Goal: Information Seeking & Learning: Learn about a topic

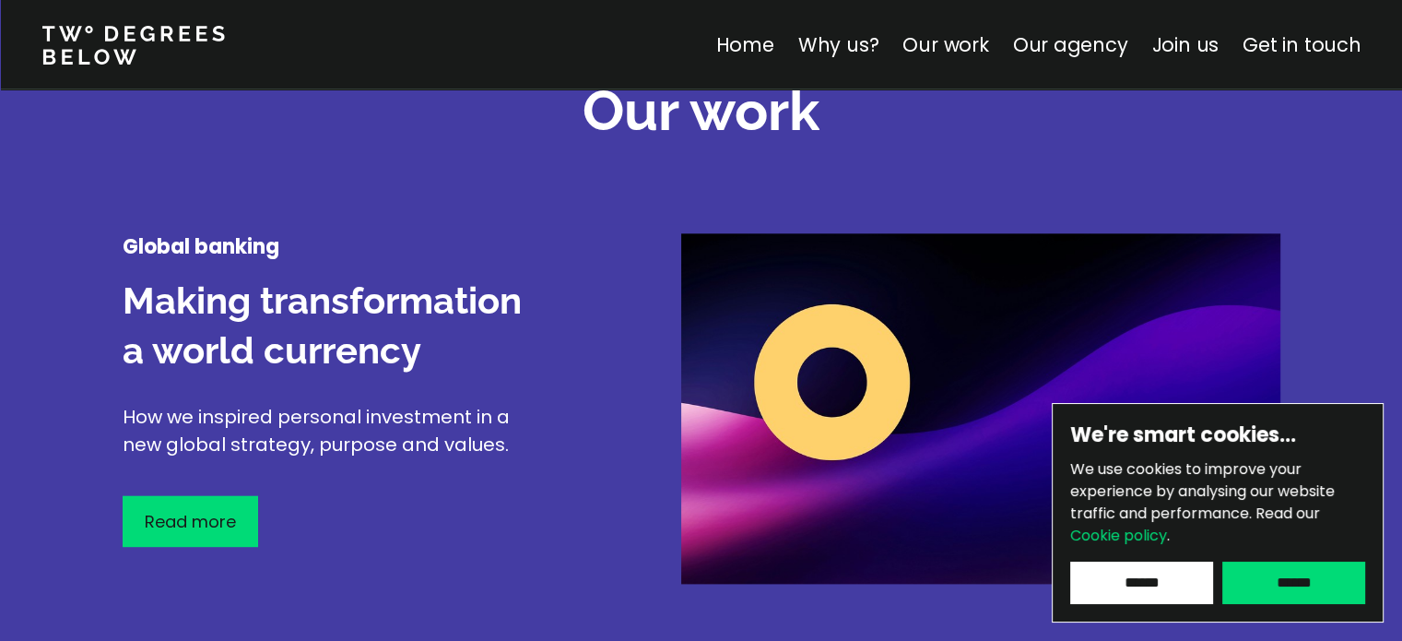
scroll to position [2213, 0]
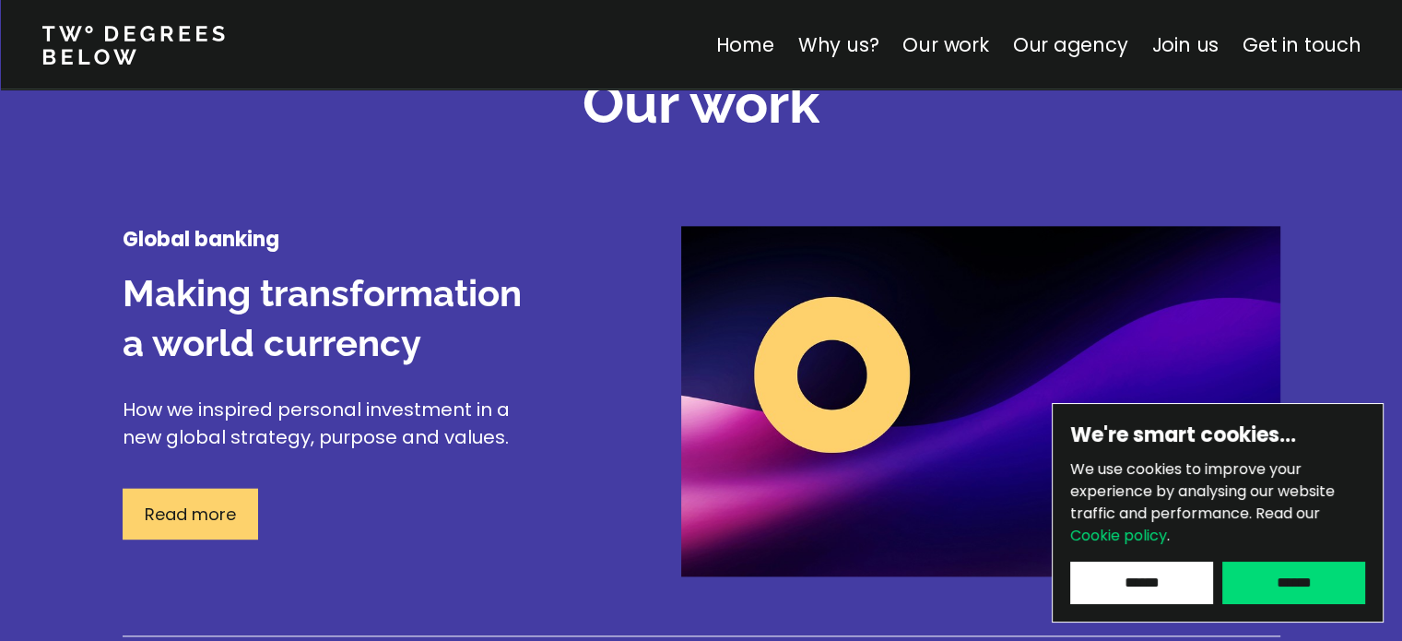
click at [227, 502] on p "Read more" at bounding box center [190, 514] width 91 height 25
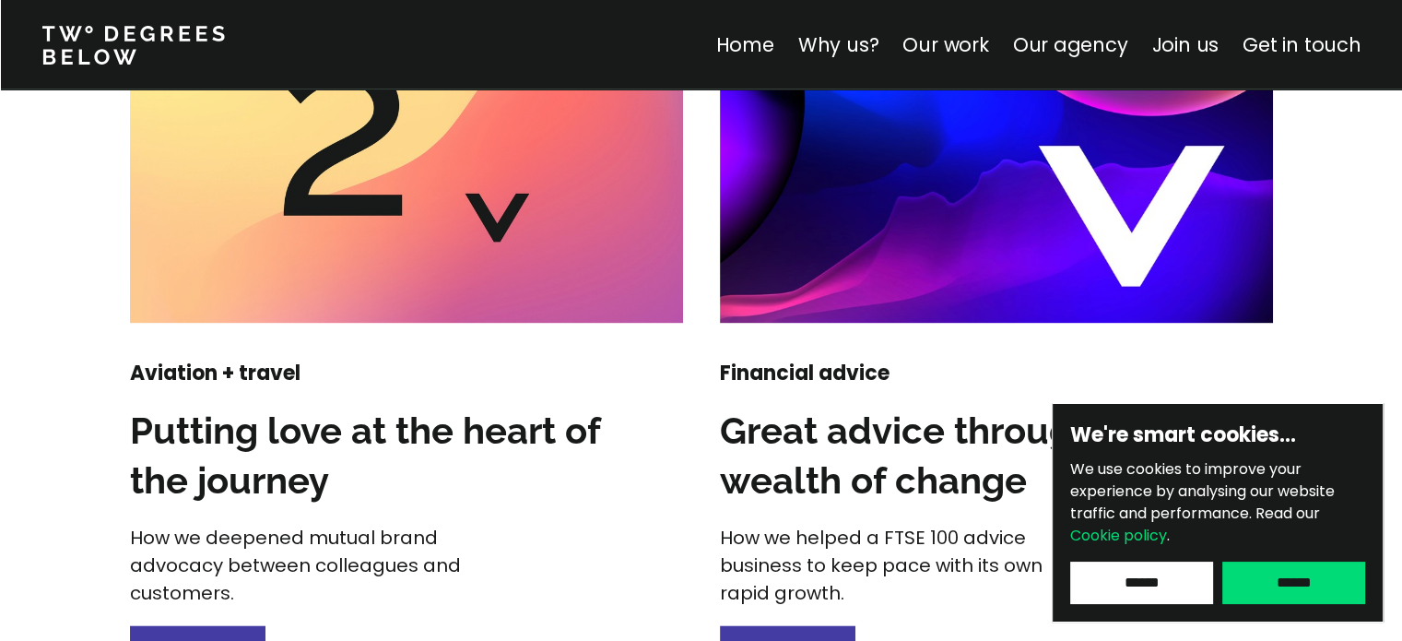
scroll to position [2489, 0]
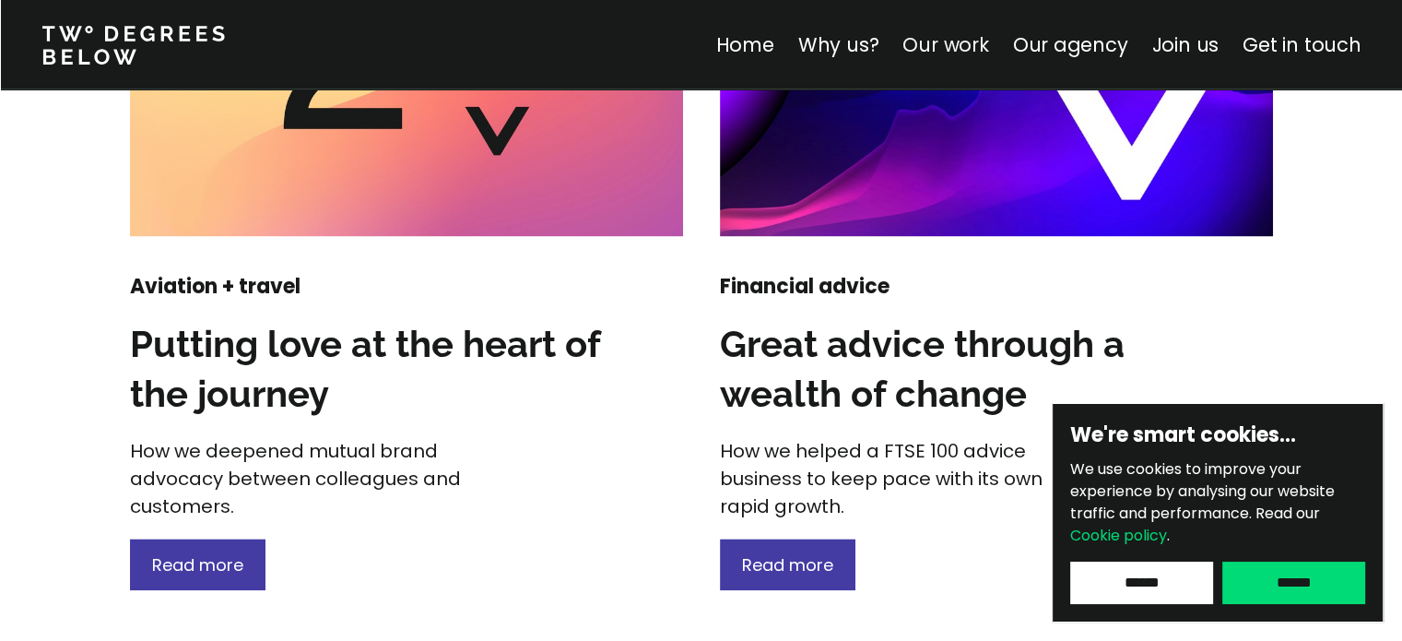
click at [952, 54] on link "Our work" at bounding box center [946, 44] width 86 height 27
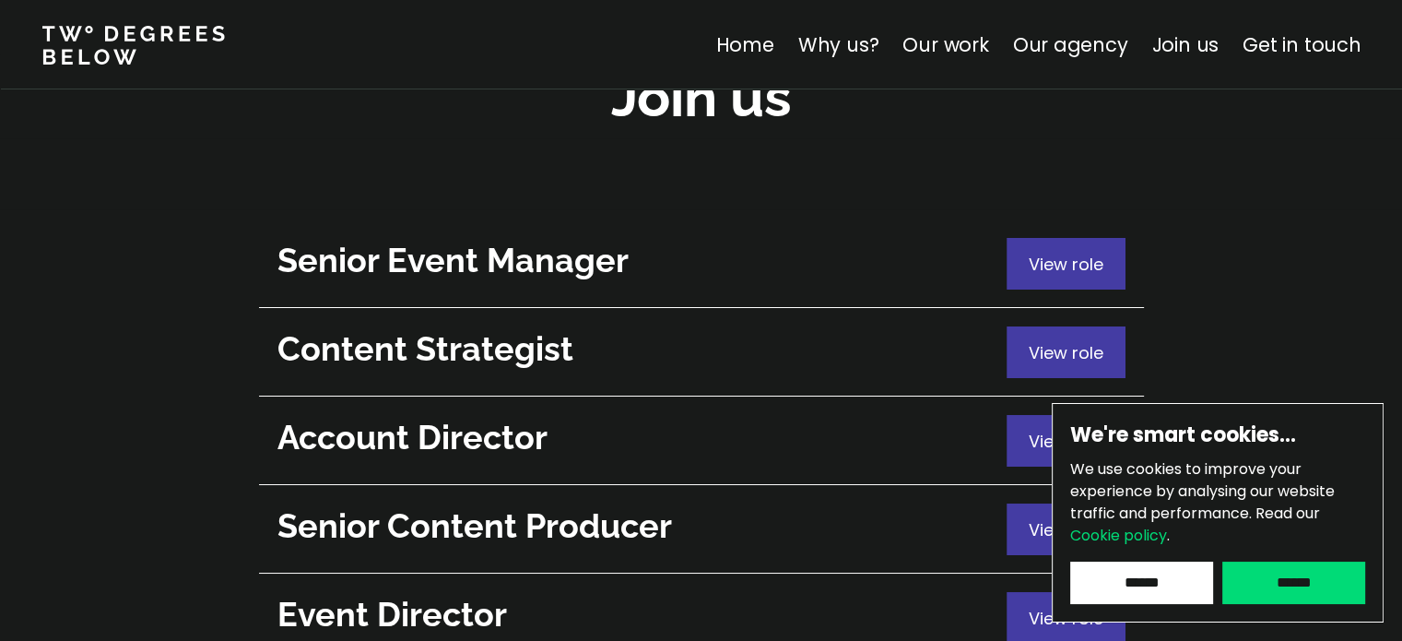
scroll to position [6770, 0]
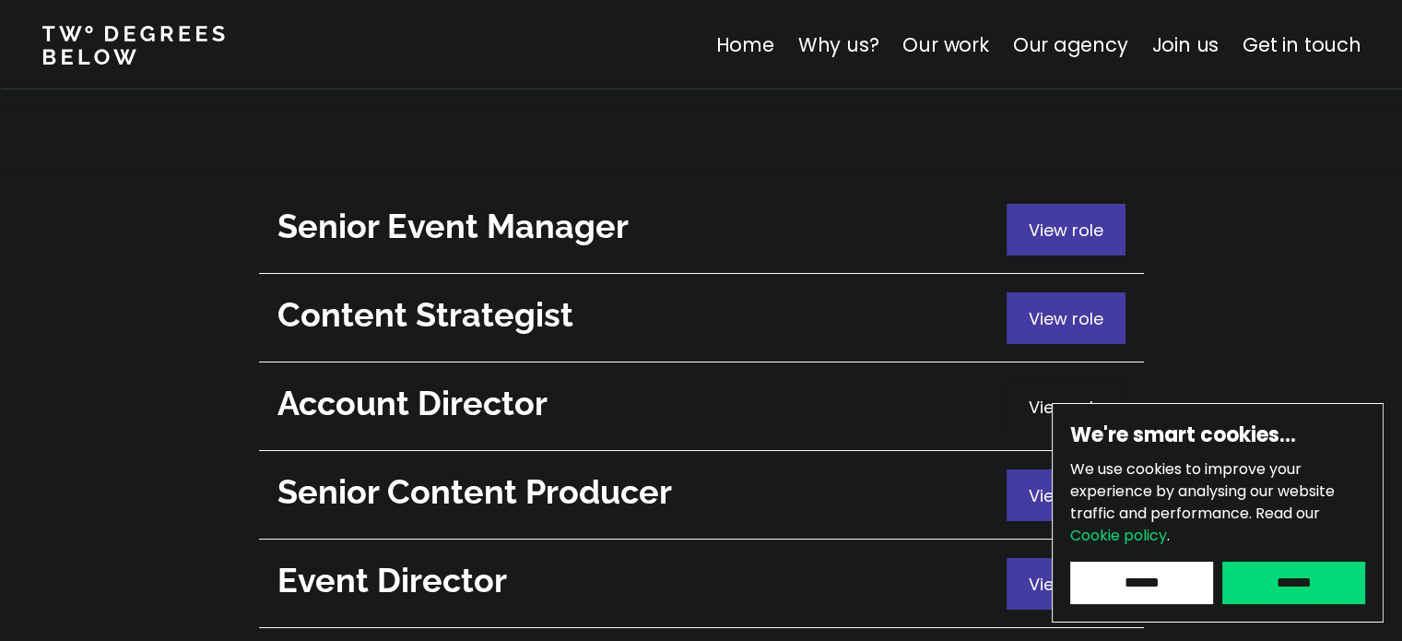
click at [1078, 396] on span "View role" at bounding box center [1066, 407] width 75 height 23
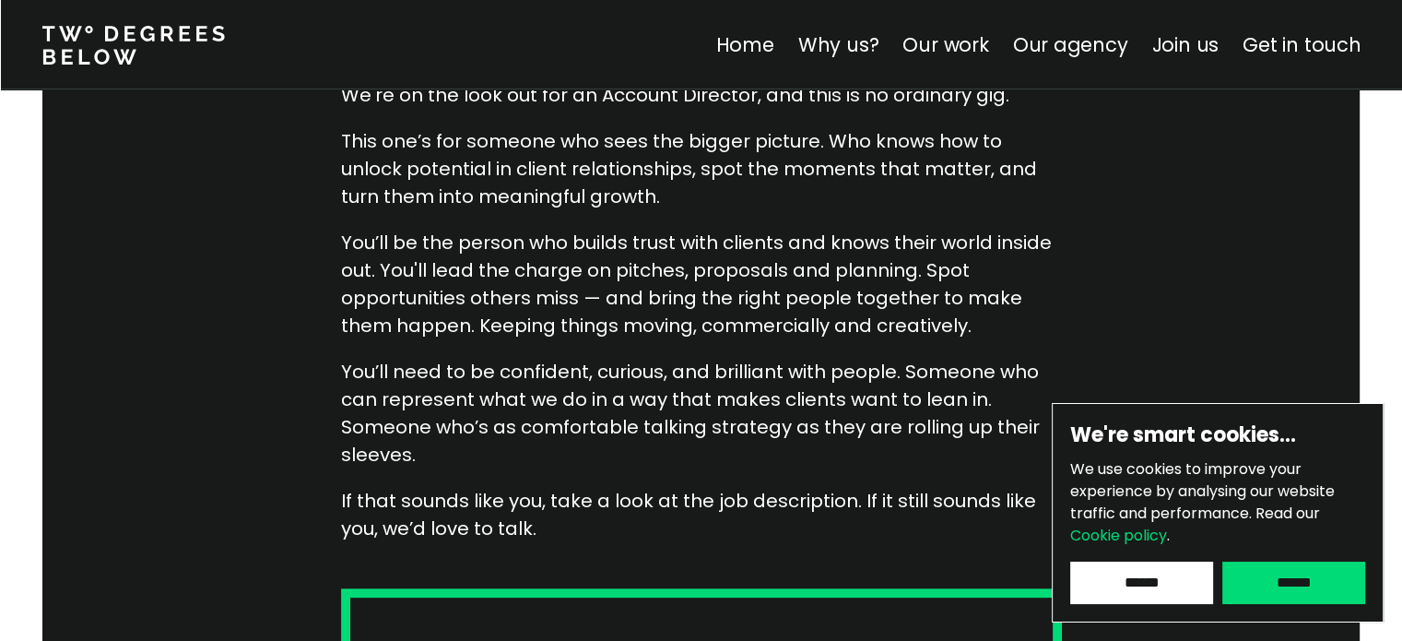
scroll to position [277, 0]
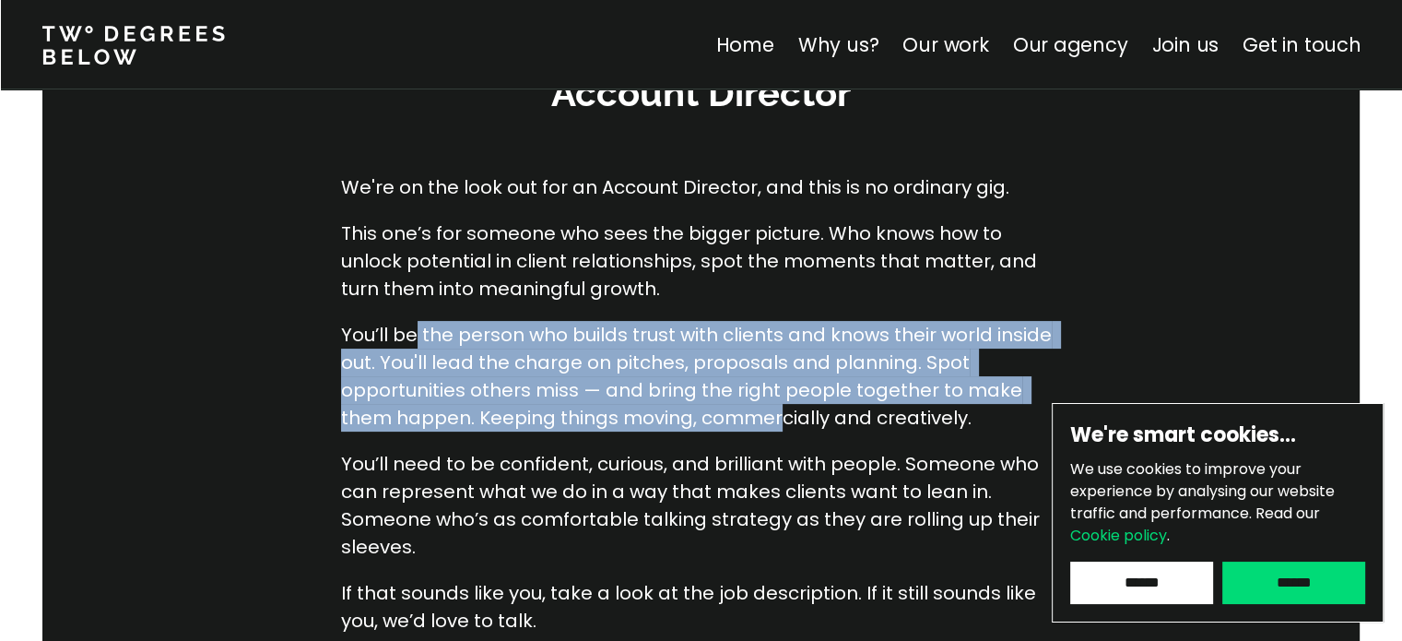
drag, startPoint x: 423, startPoint y: 338, endPoint x: 739, endPoint y: 414, distance: 325.2
click at [723, 409] on p "You’ll be the person who builds trust with clients and knows their world inside…" at bounding box center [701, 376] width 721 height 111
click at [856, 475] on p "You’ll need to be confident, curious, and brilliant with people. Someone who ca…" at bounding box center [701, 505] width 721 height 111
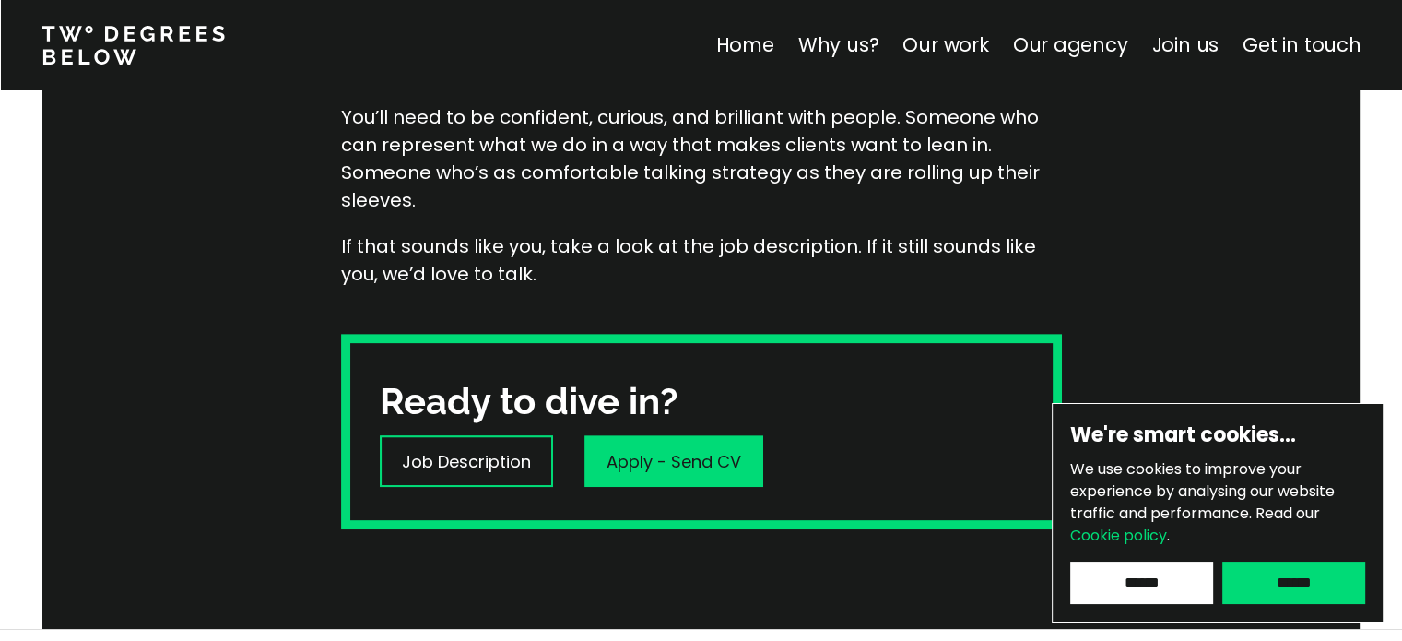
scroll to position [645, 0]
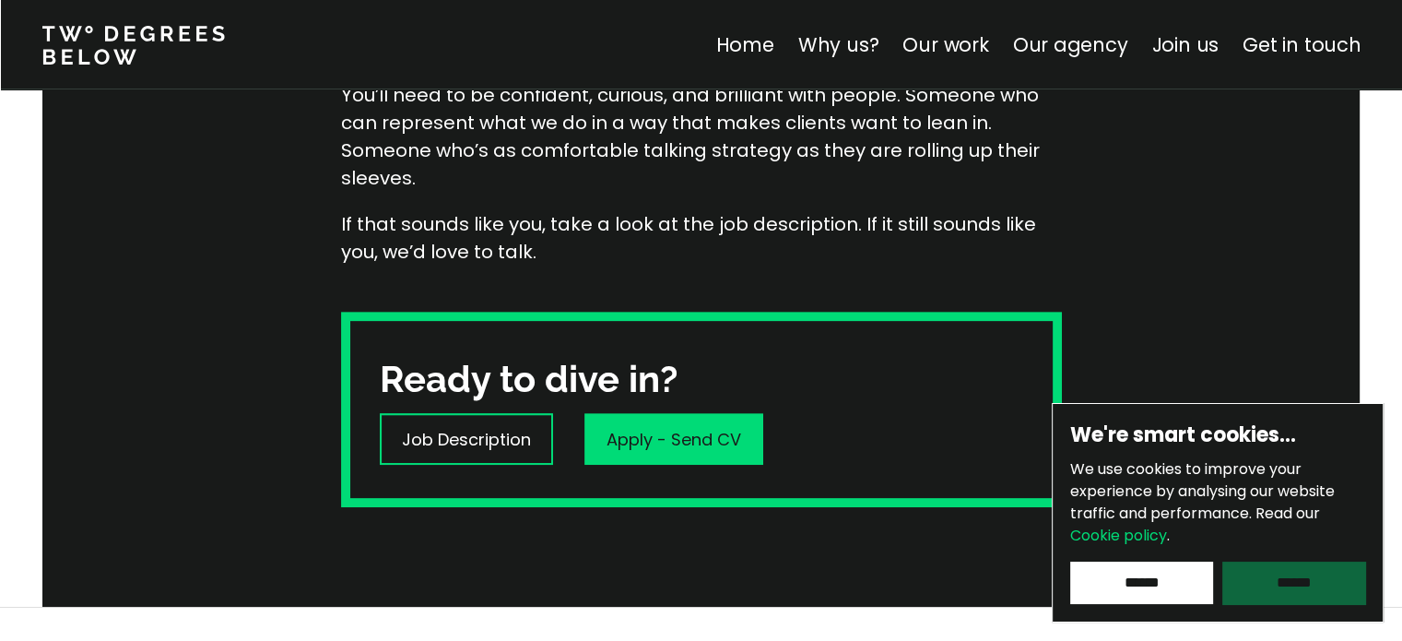
click at [1253, 586] on input "******" at bounding box center [1294, 583] width 143 height 42
